Goal: Check status: Check status

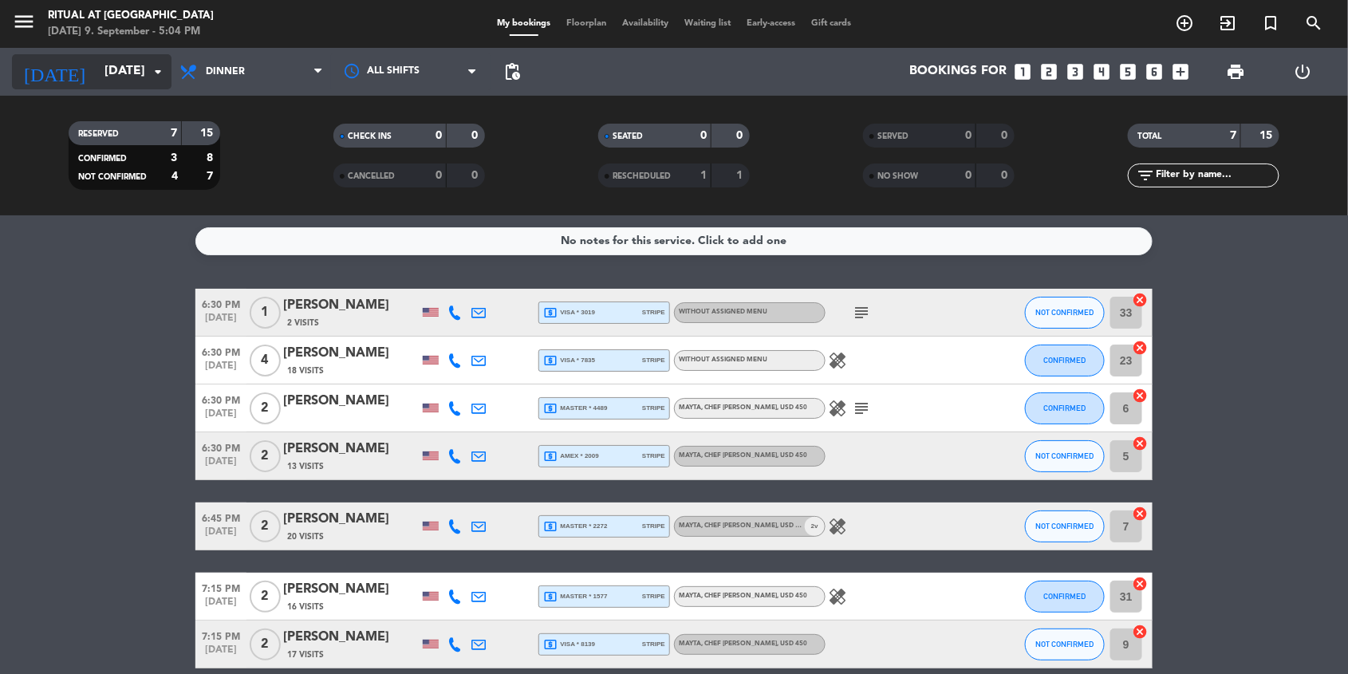
click at [151, 73] on icon "arrow_drop_down" at bounding box center [157, 71] width 19 height 19
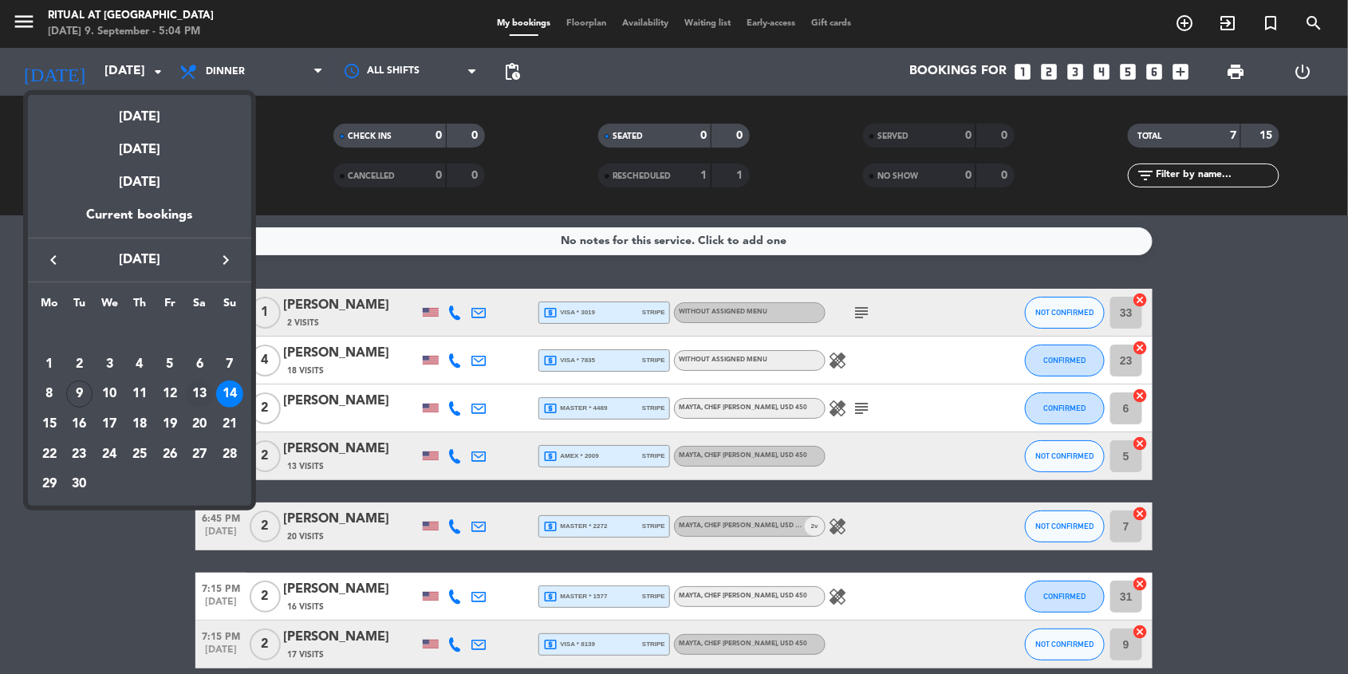
click at [203, 389] on div "13" at bounding box center [199, 394] width 27 height 27
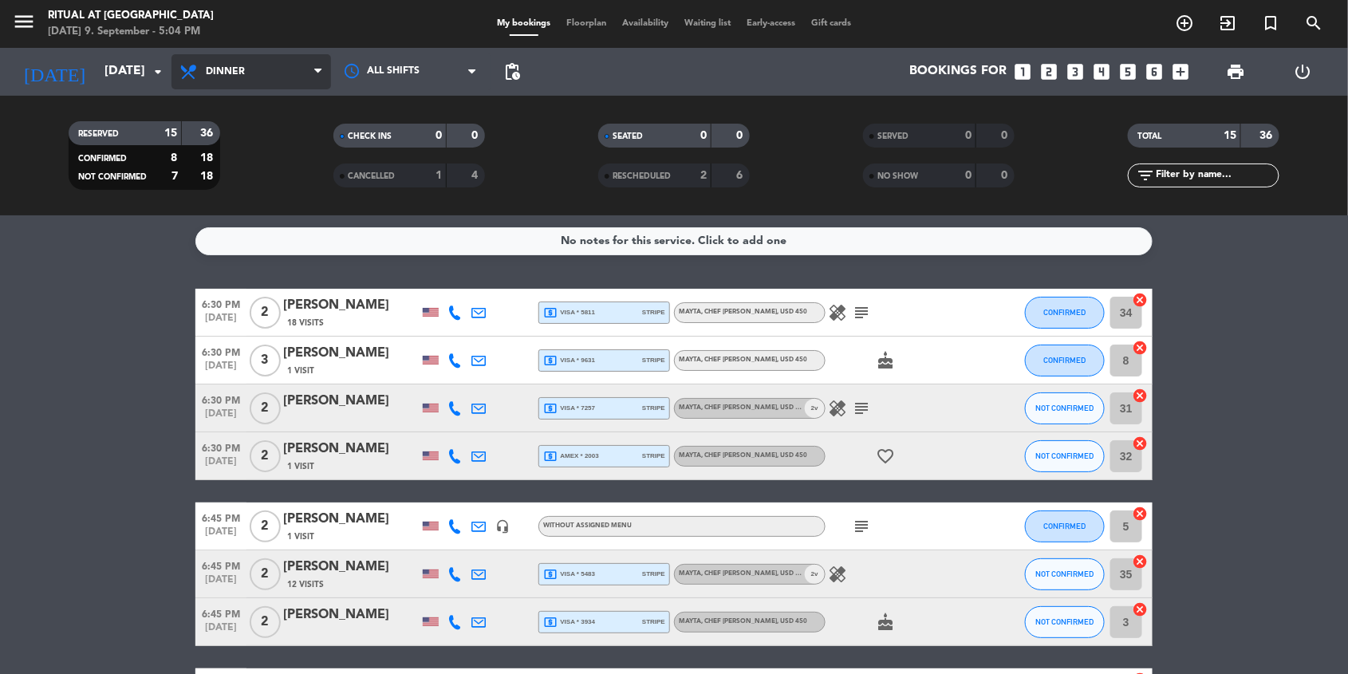
click at [321, 77] on icon at bounding box center [317, 71] width 7 height 13
click at [264, 144] on div "menu Ritual at [GEOGRAPHIC_DATA] [DATE] 9. September - 5:04 PM My bookings Floo…" at bounding box center [674, 107] width 1348 height 215
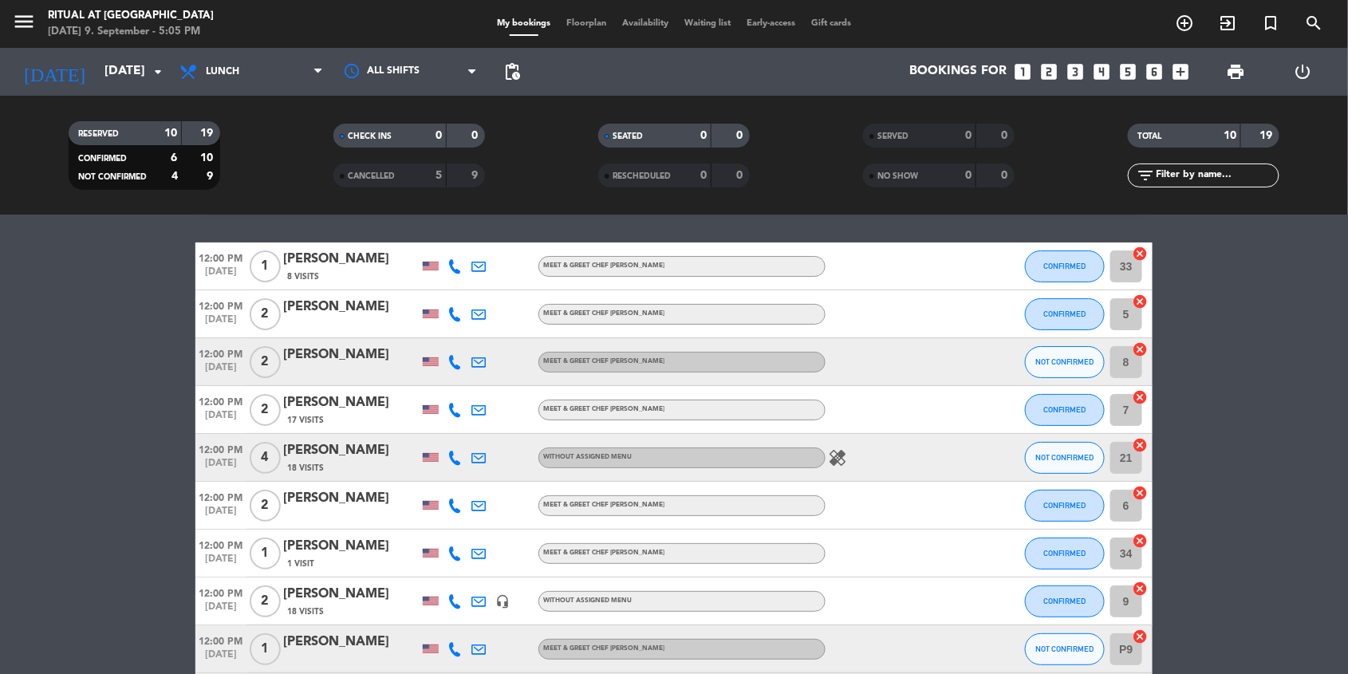
scroll to position [28, 0]
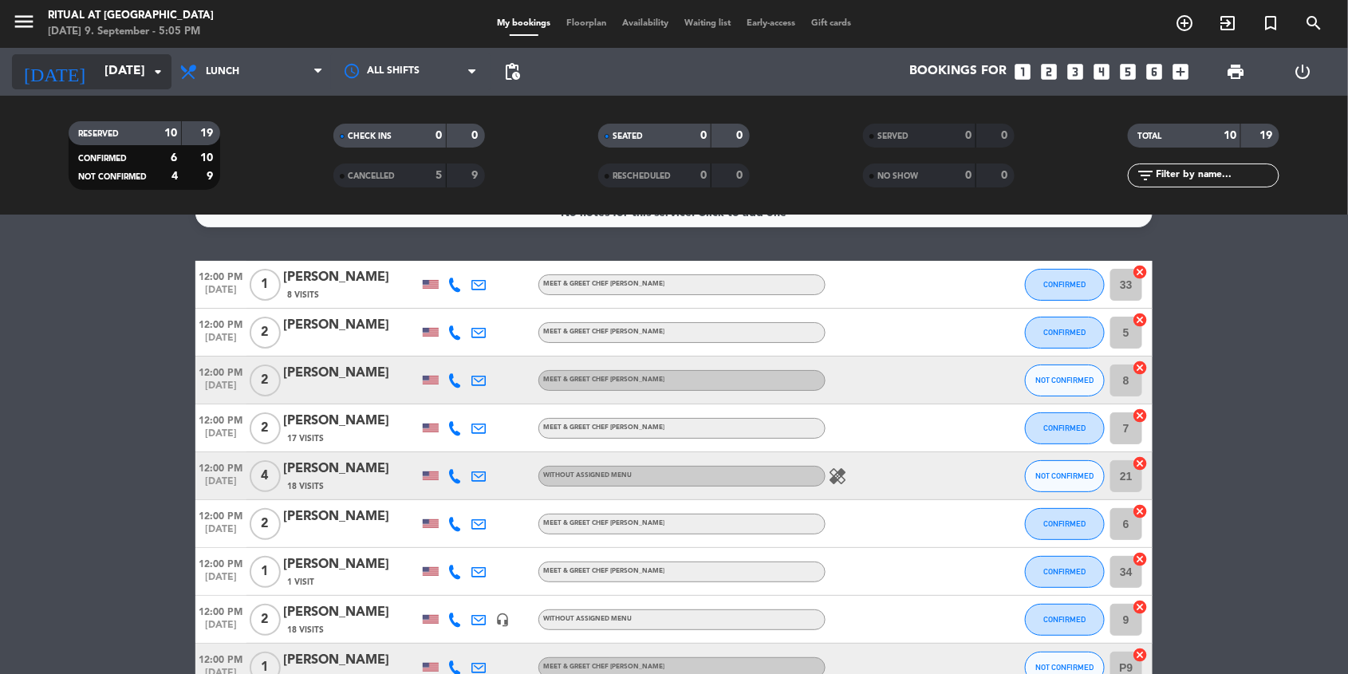
click at [146, 83] on input "[DATE]" at bounding box center [181, 72] width 168 height 30
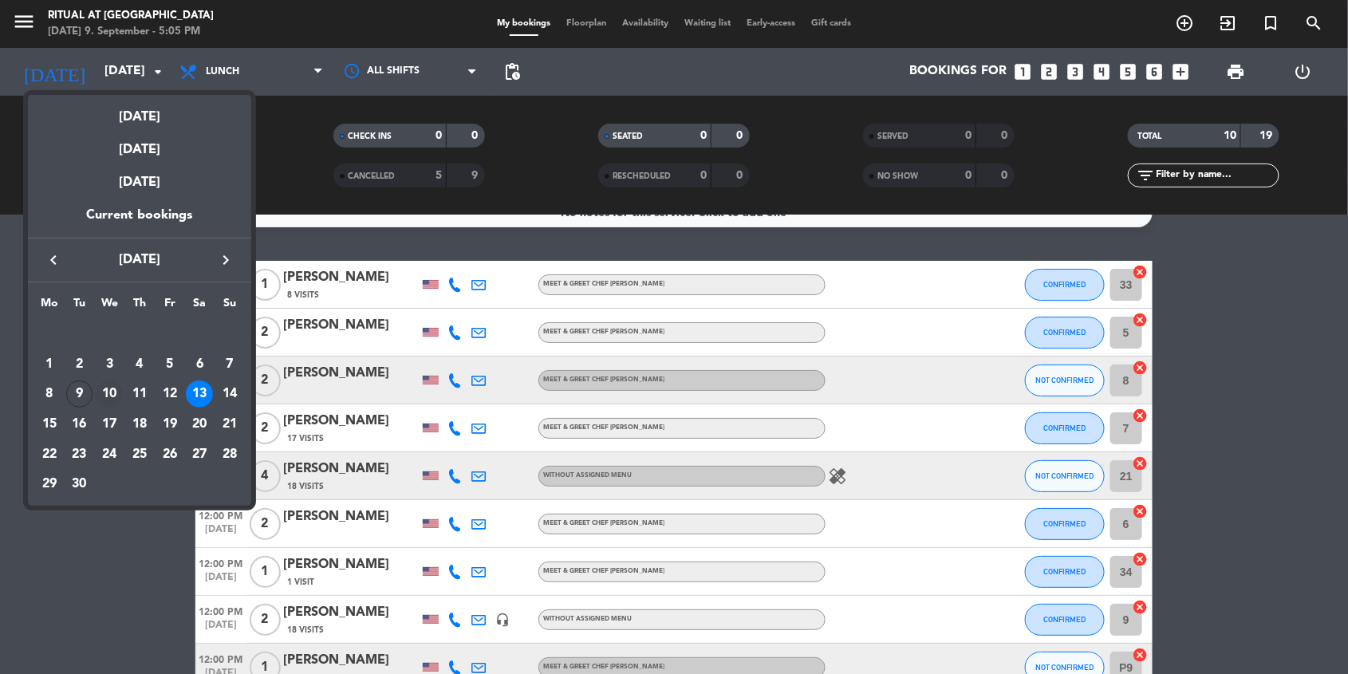
click at [109, 392] on div "10" at bounding box center [109, 394] width 27 height 27
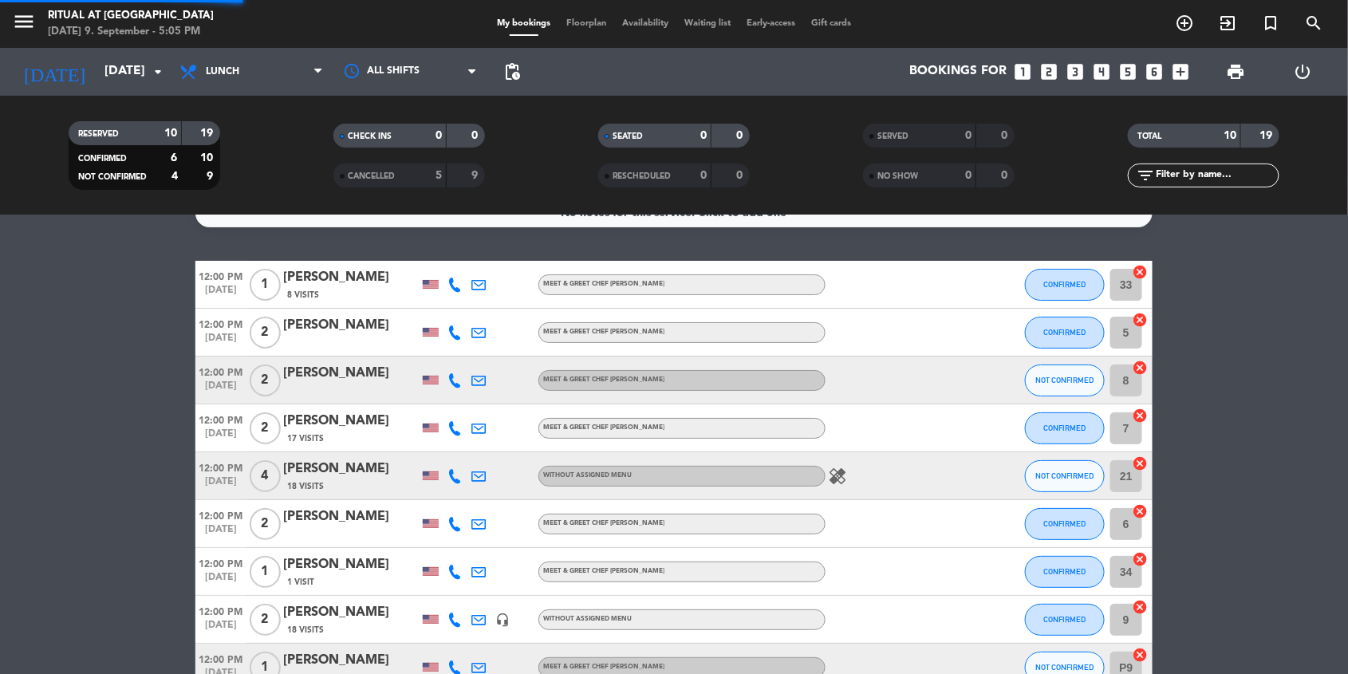
scroll to position [0, 0]
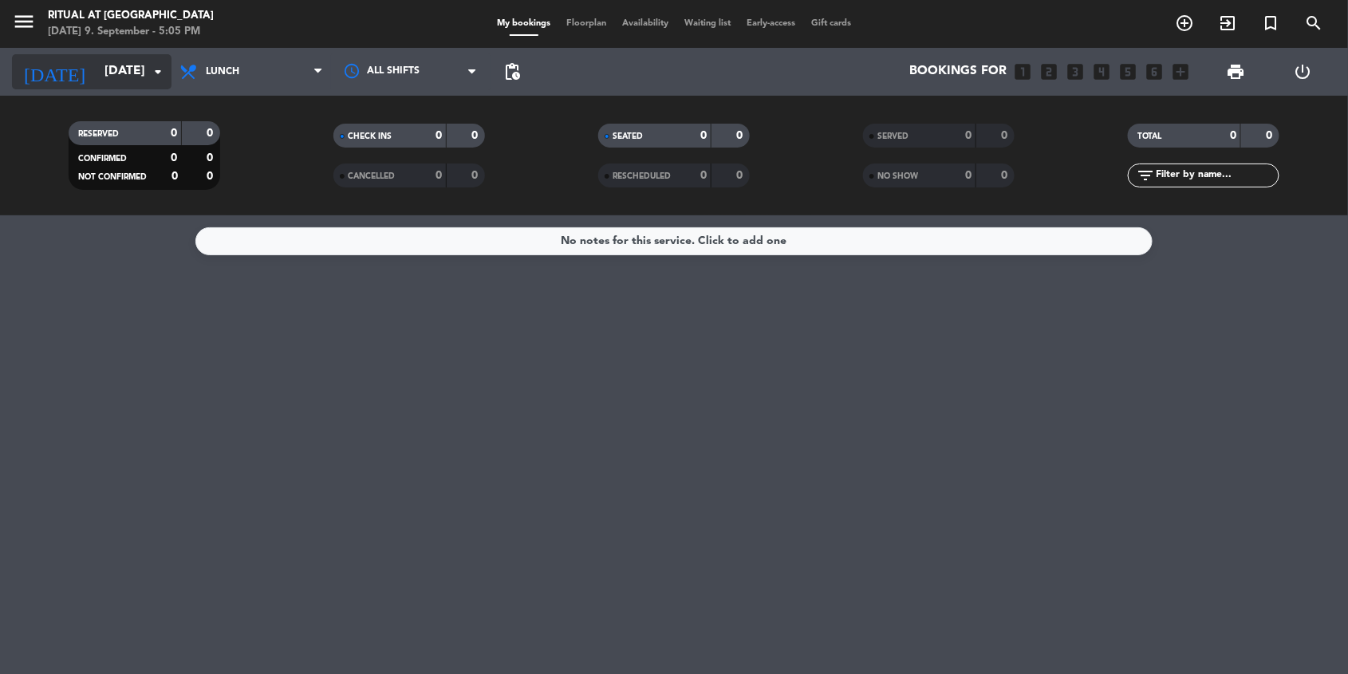
click at [141, 71] on input "[DATE]" at bounding box center [181, 72] width 168 height 30
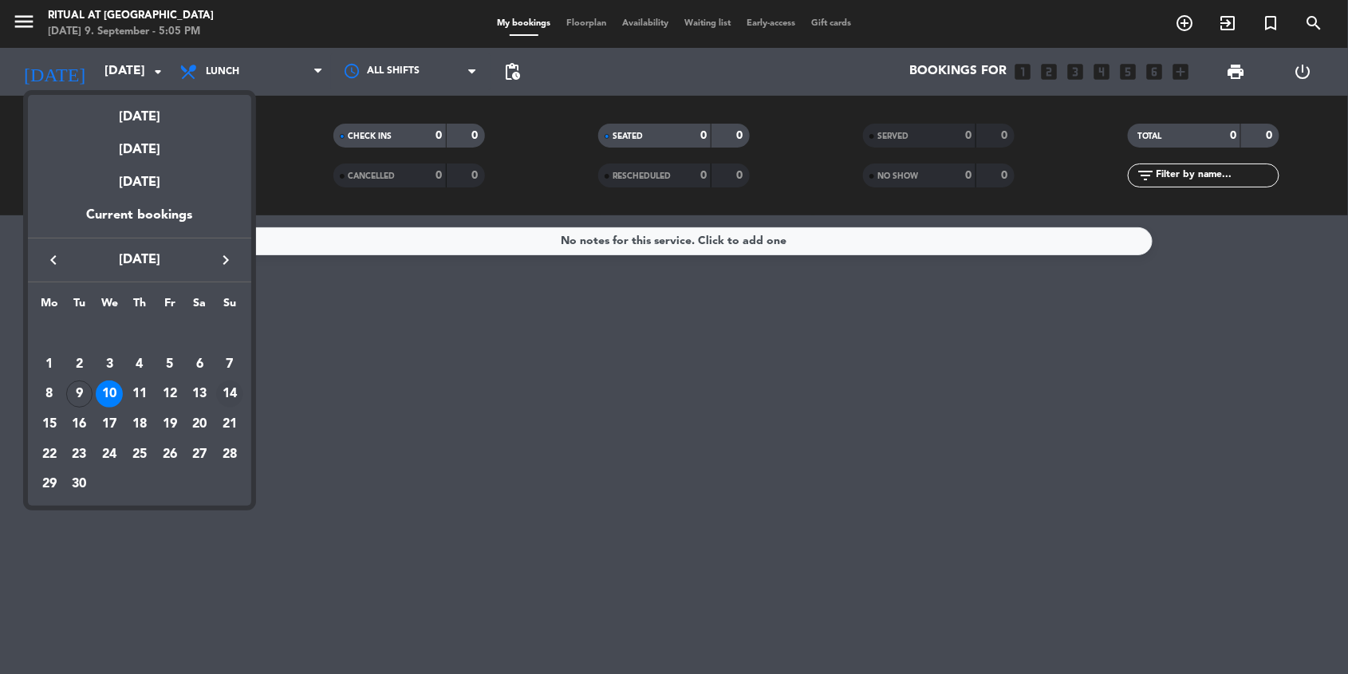
click at [227, 400] on div "14" at bounding box center [229, 394] width 27 height 27
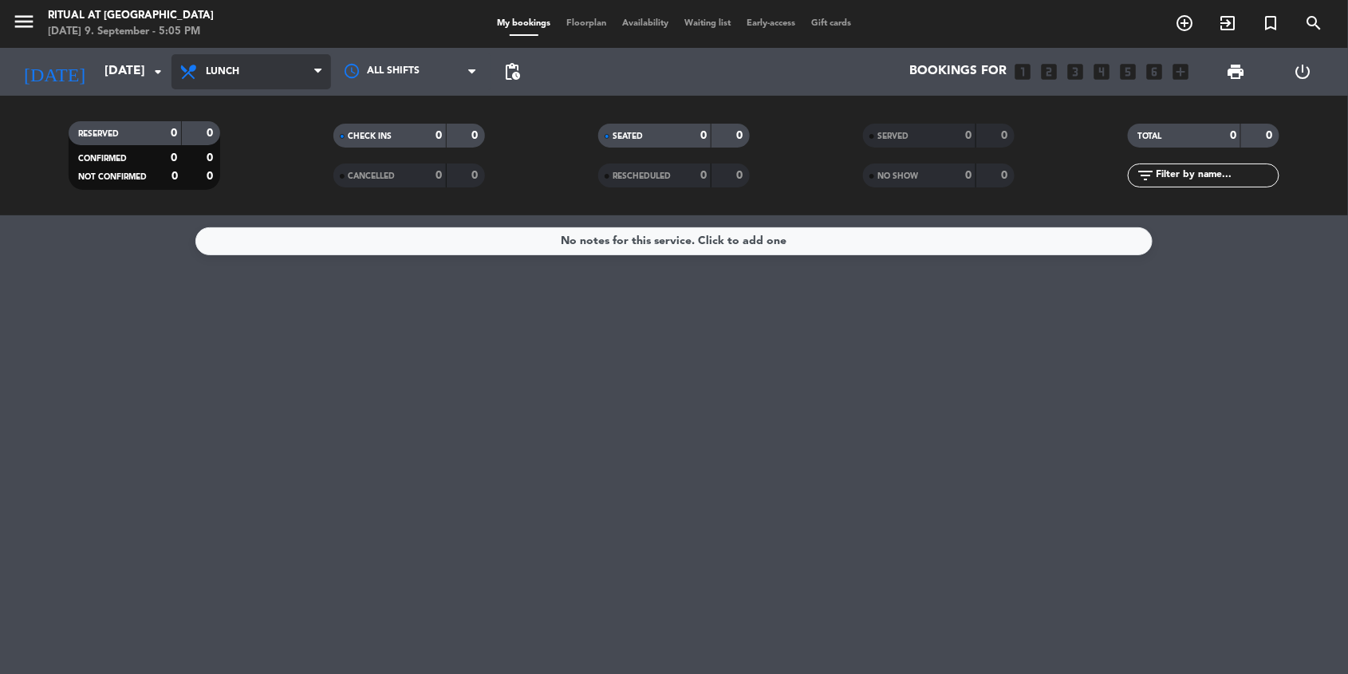
click at [229, 76] on span "Lunch" at bounding box center [223, 71] width 34 height 11
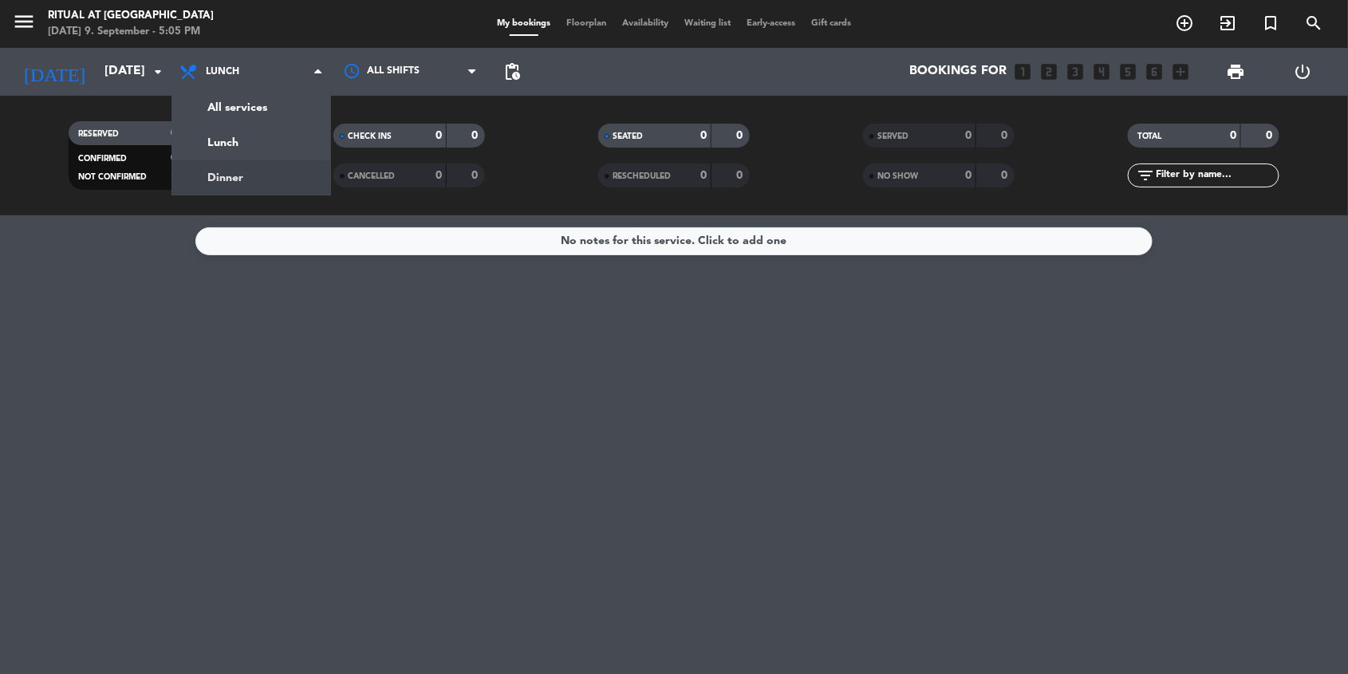
click at [230, 174] on div "menu Ritual at [GEOGRAPHIC_DATA] [DATE] 9. September - 5:05 PM My bookings Floo…" at bounding box center [674, 107] width 1348 height 215
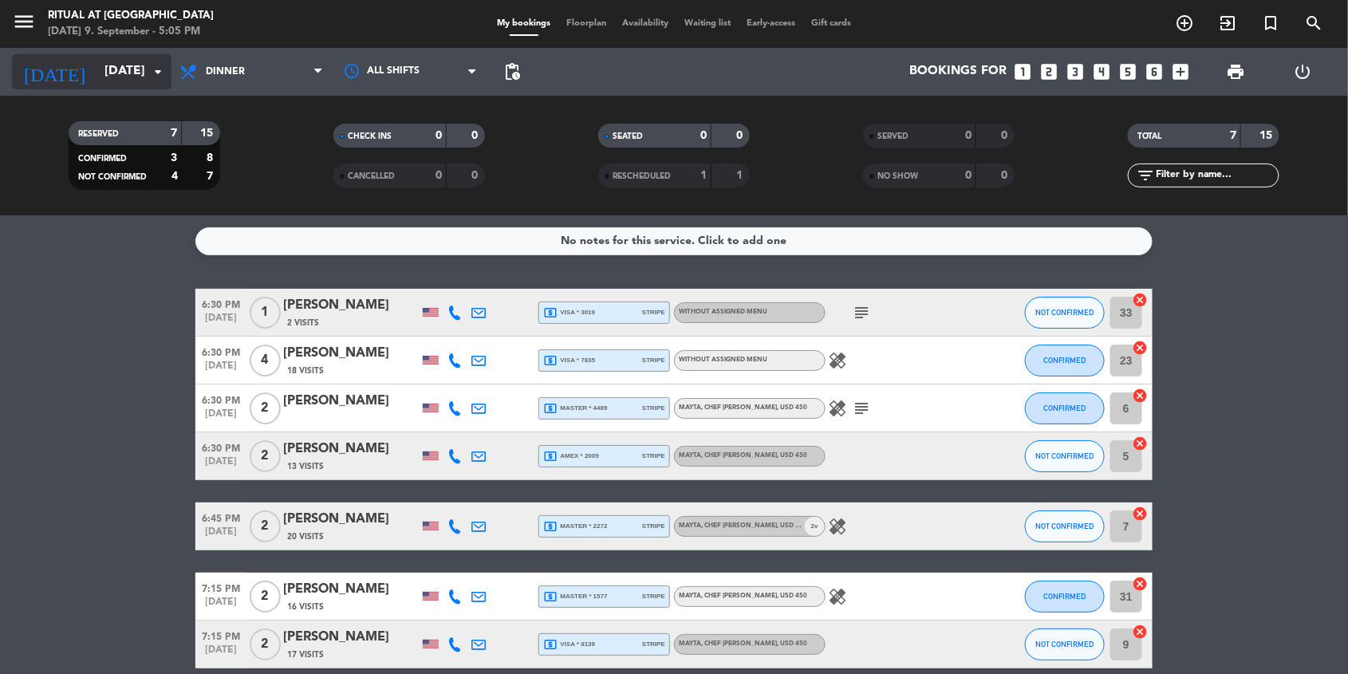
click at [149, 85] on input "[DATE]" at bounding box center [181, 72] width 168 height 30
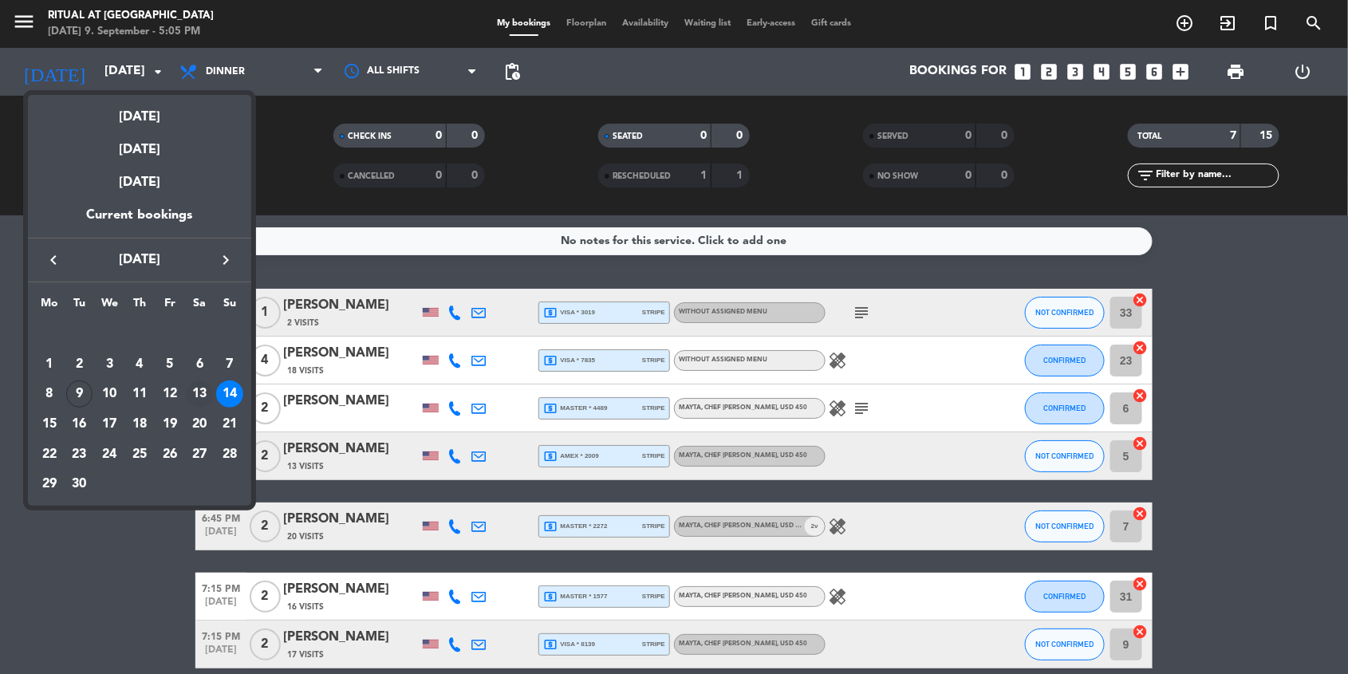
click at [203, 395] on div "13" at bounding box center [199, 394] width 27 height 27
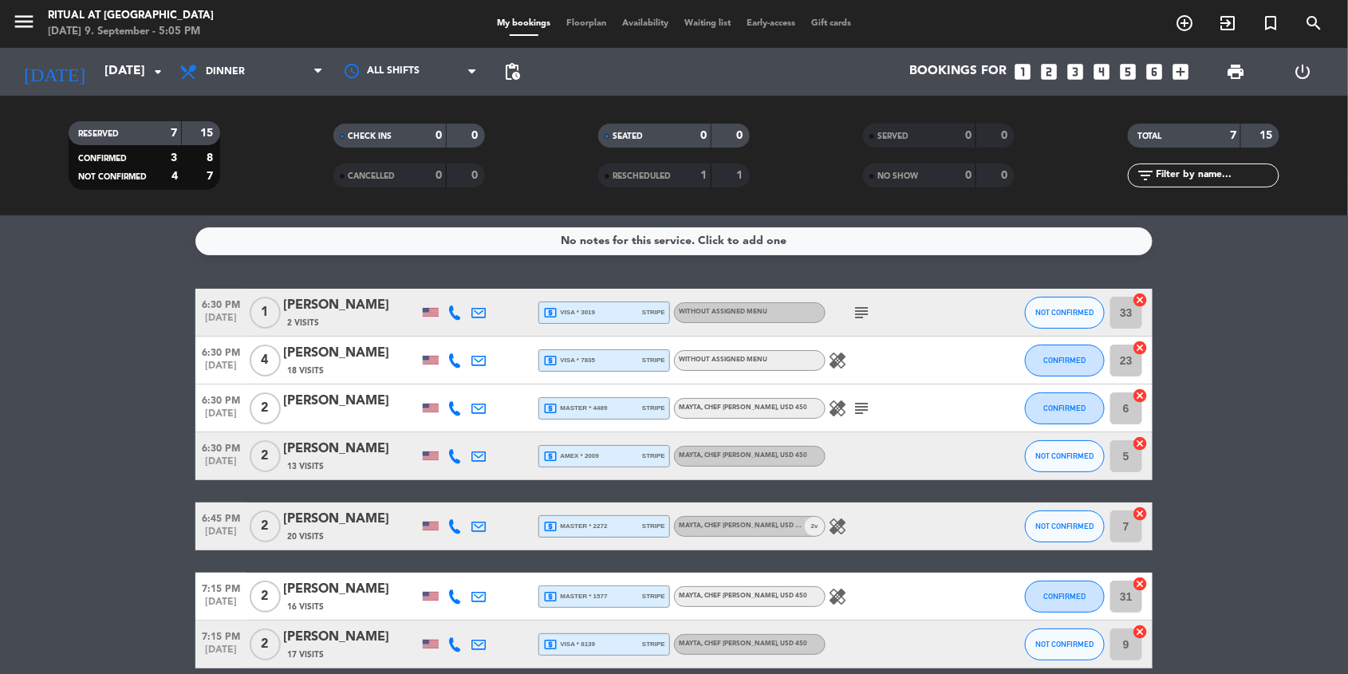
type input "[DATE]"
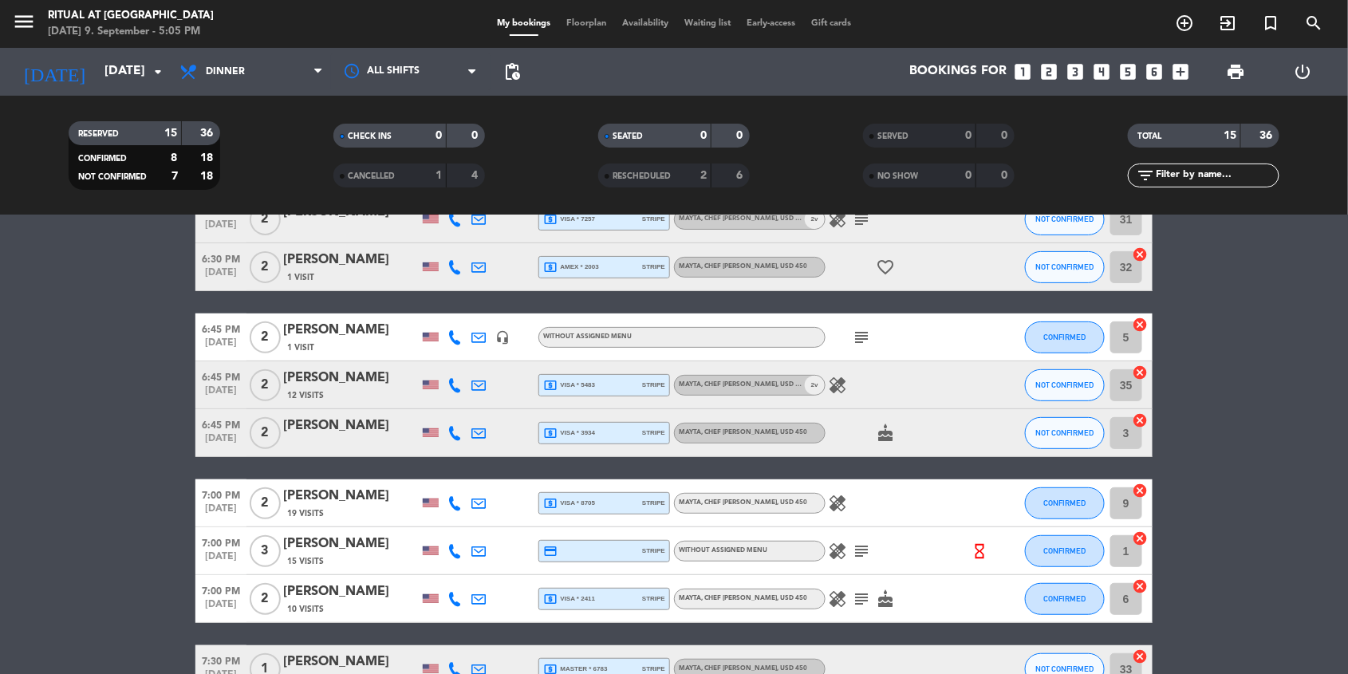
scroll to position [77, 0]
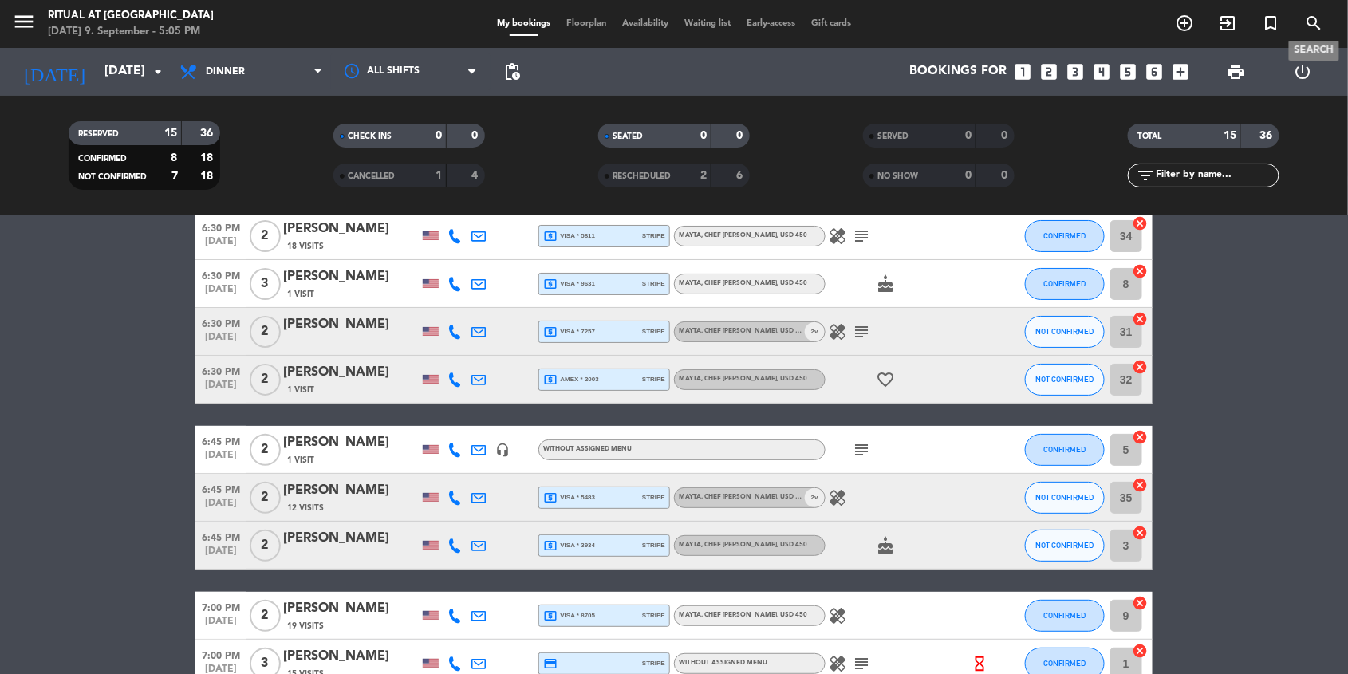
click at [1324, 22] on icon "search" at bounding box center [1314, 23] width 19 height 19
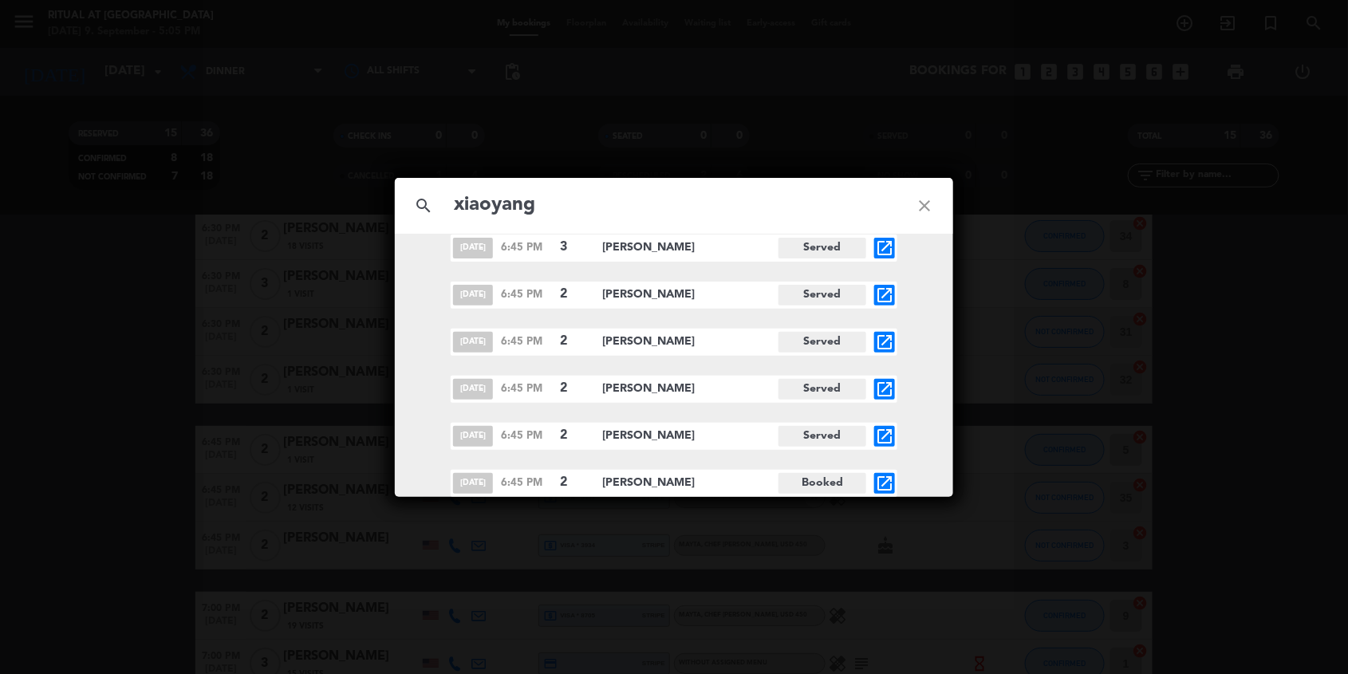
scroll to position [630, 0]
type input "xiaoyang"
click at [922, 209] on icon "close" at bounding box center [924, 205] width 57 height 57
click at [917, 204] on icon "close" at bounding box center [924, 205] width 57 height 57
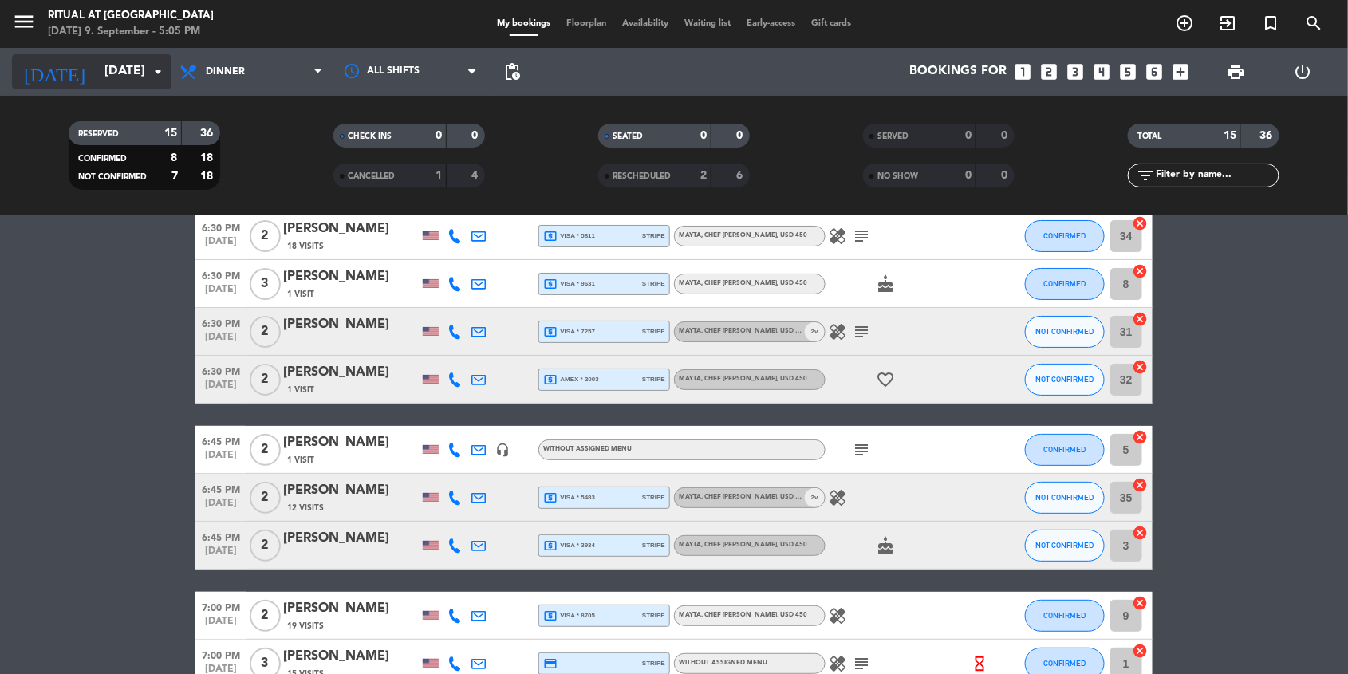
click at [150, 71] on icon "arrow_drop_down" at bounding box center [157, 71] width 19 height 19
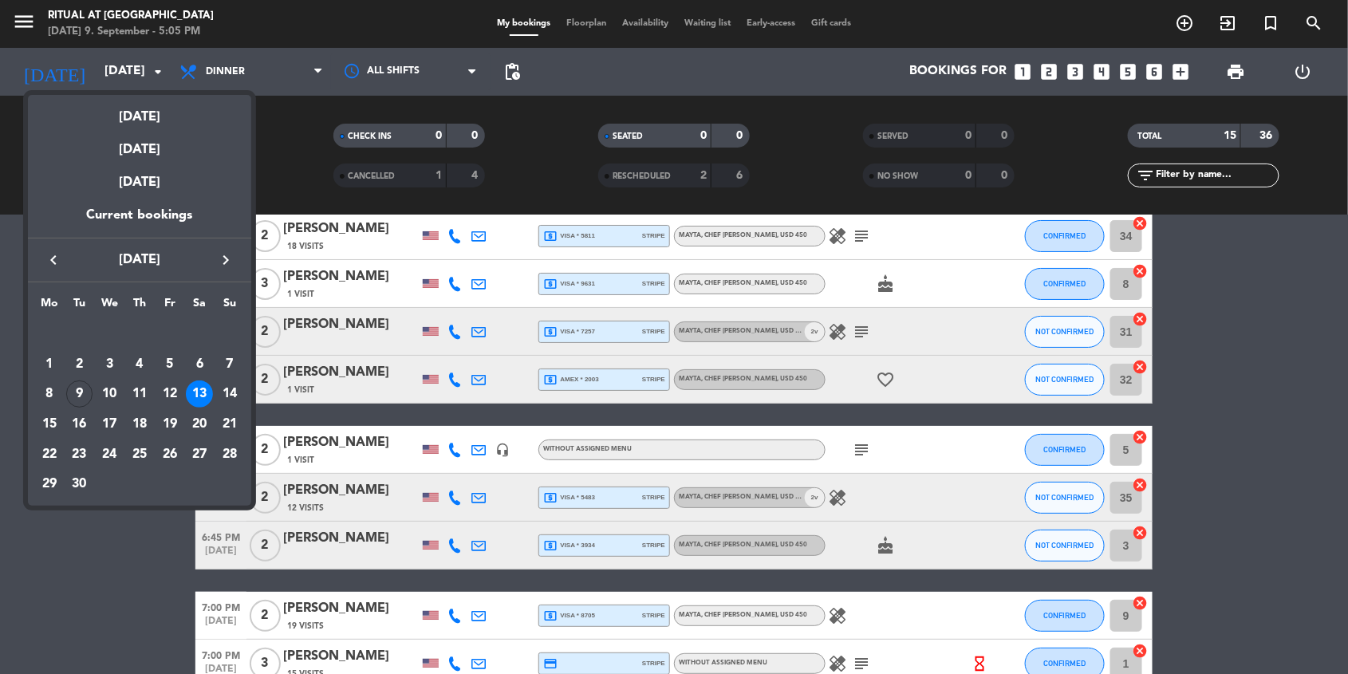
click at [173, 395] on div "12" at bounding box center [169, 394] width 27 height 27
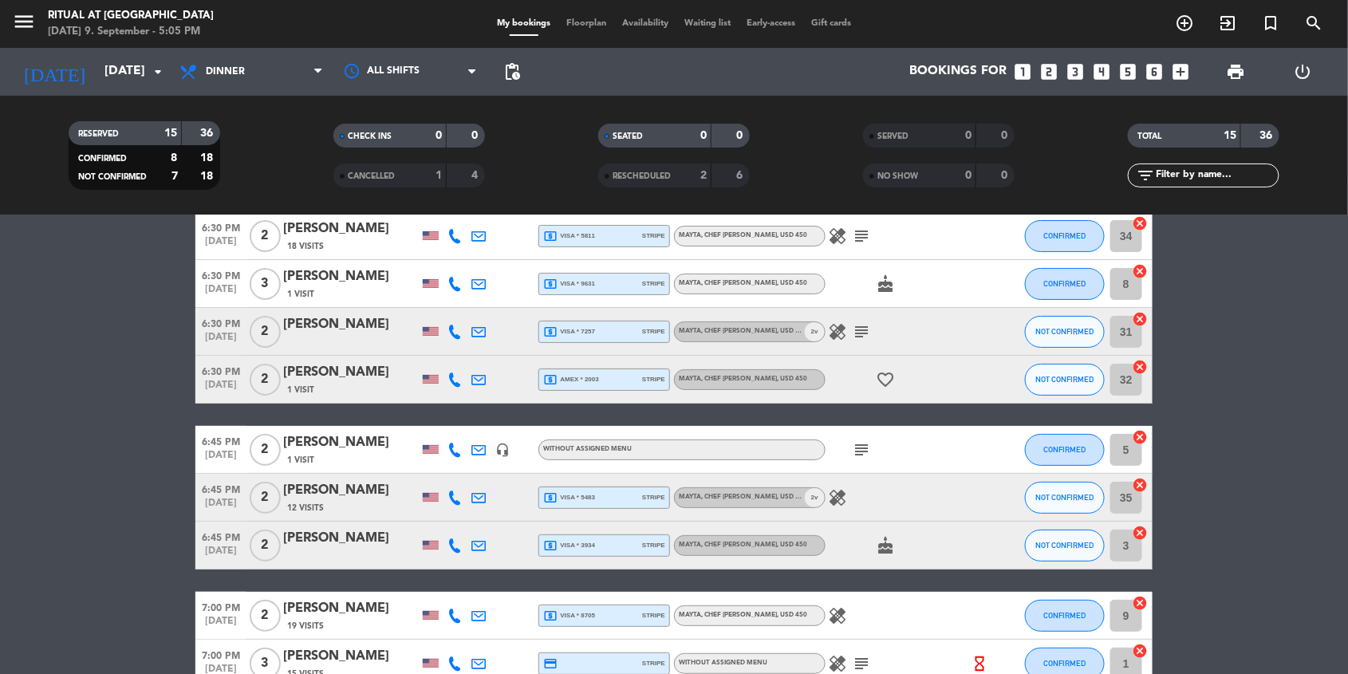
type input "[DATE]"
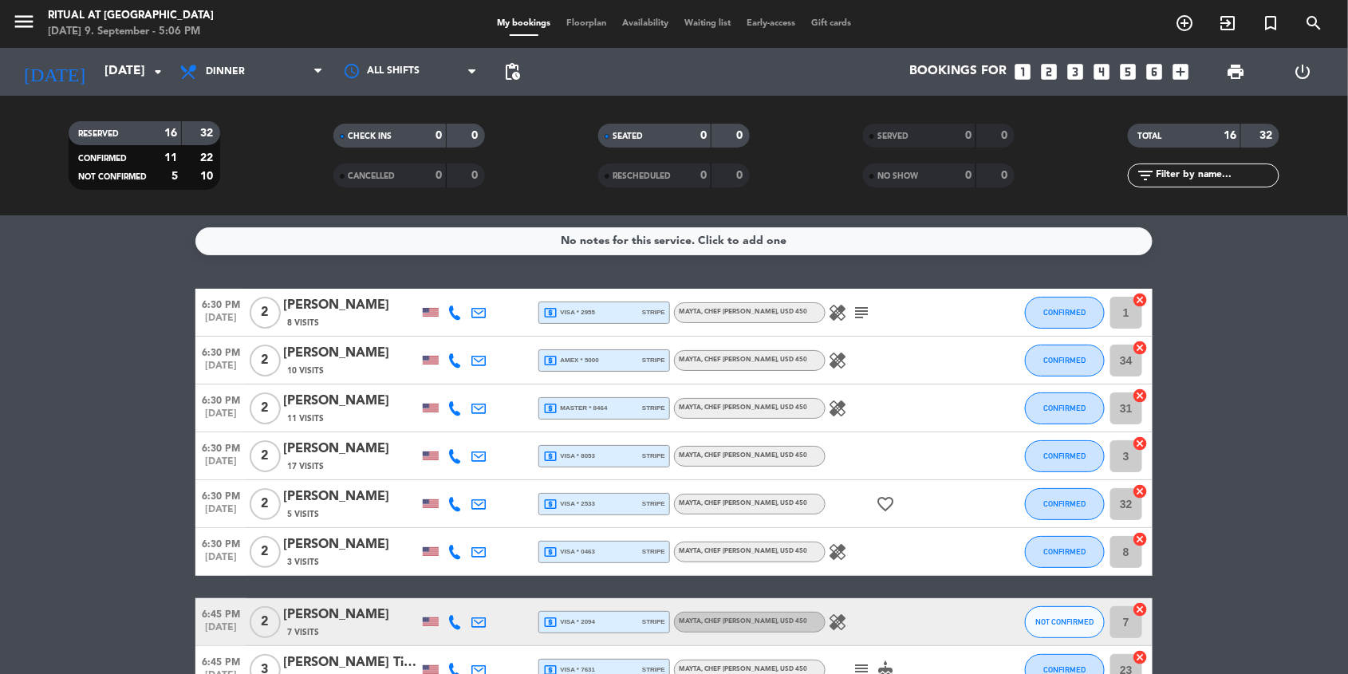
scroll to position [0, 0]
